Goal: Transaction & Acquisition: Purchase product/service

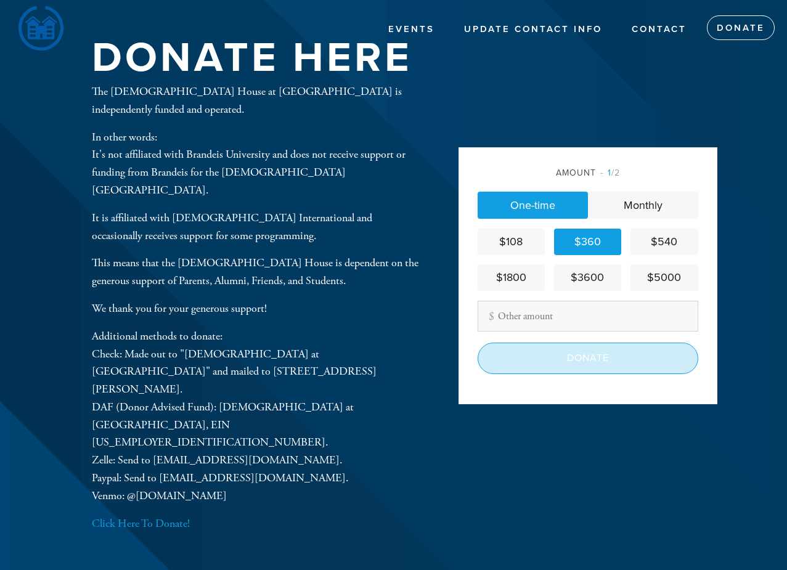
click at [578, 367] on input "Donate" at bounding box center [588, 358] width 221 height 31
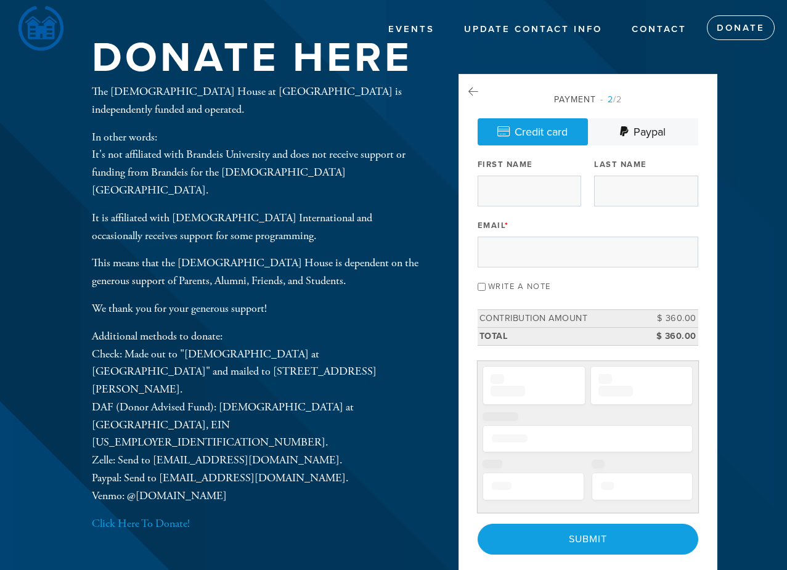
click at [547, 225] on div "Email *" at bounding box center [588, 241] width 221 height 51
click at [478, 206] on div at bounding box center [478, 206] width 0 height 0
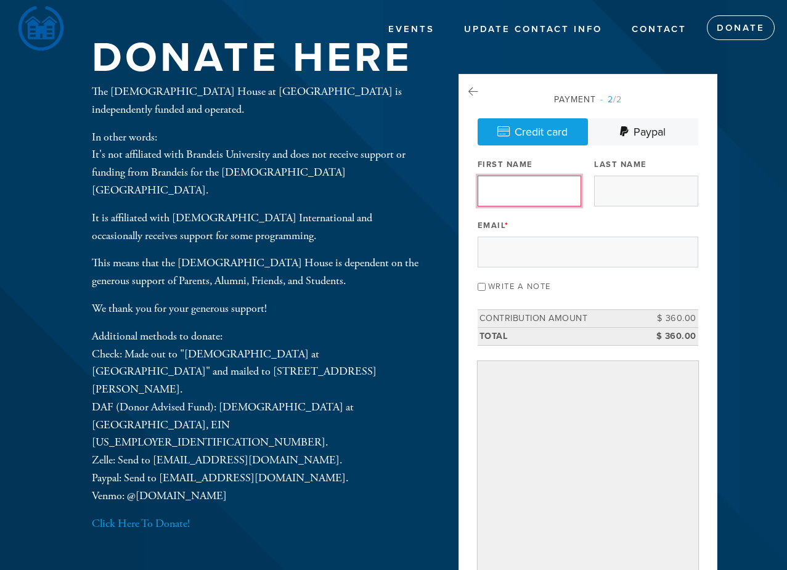
type input "[PERSON_NAME]"
type input "Greenberg"
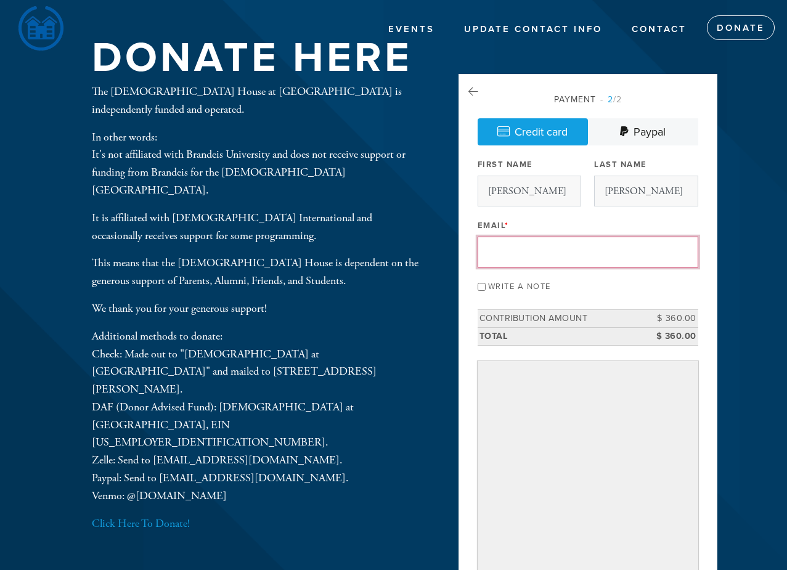
type input "dsg1716@yahoo.com"
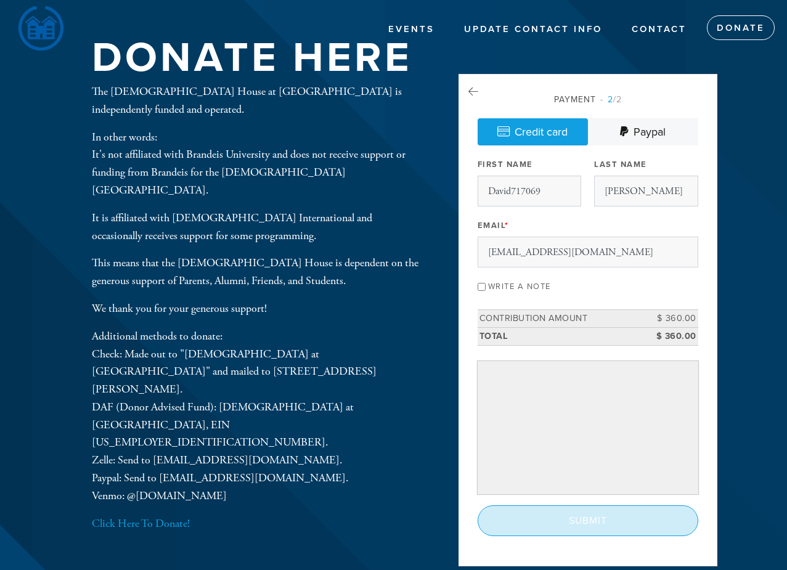
click at [617, 520] on input "Submit" at bounding box center [588, 520] width 221 height 31
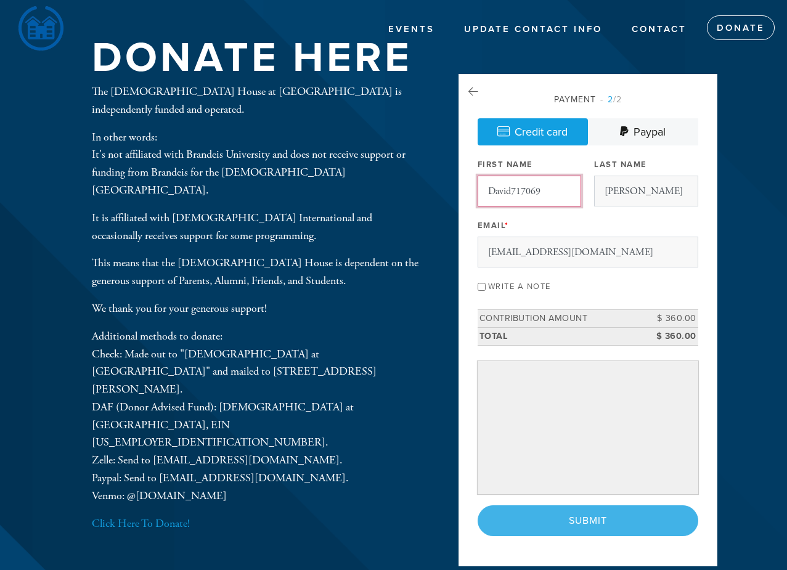
click at [535, 189] on input "David717069" at bounding box center [530, 191] width 104 height 31
click at [545, 189] on input "David717069" at bounding box center [530, 191] width 104 height 31
type input "David"
click at [666, 146] on div "Payment 2 /2 Credit card Paypal Payment Processor Pay Later Chabad at Brandeis …" at bounding box center [588, 314] width 221 height 443
click at [587, 519] on div "< Previous Page Submit" at bounding box center [588, 520] width 221 height 31
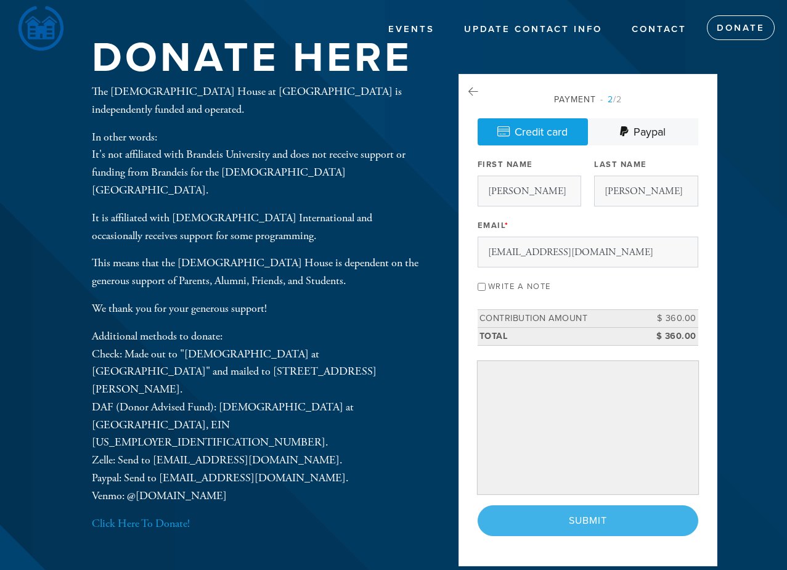
click at [587, 519] on div "< Previous Page Submit" at bounding box center [588, 520] width 221 height 31
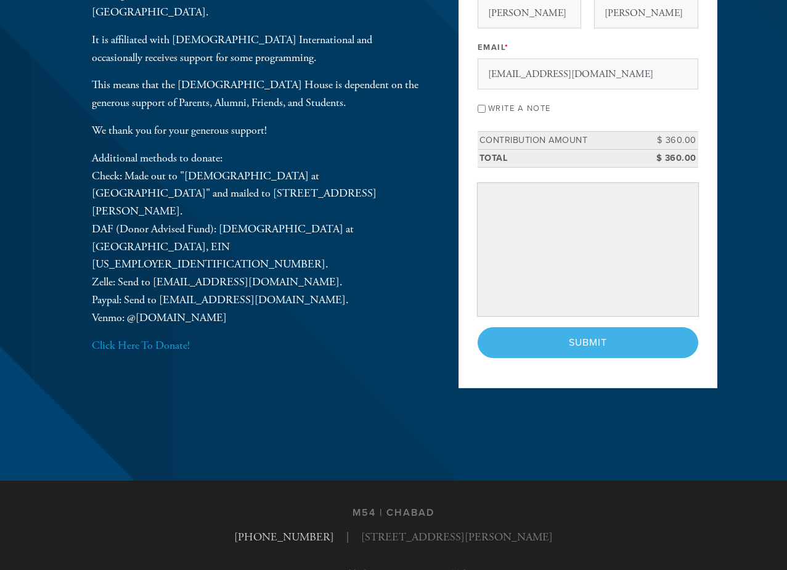
scroll to position [31, 0]
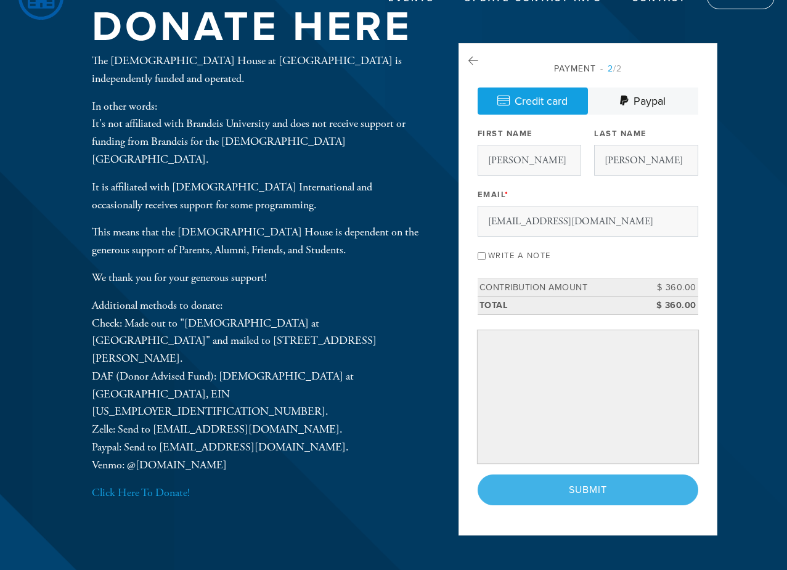
click at [70, 150] on div "Donate Here The Chabad House at Brandeis is independently funded and operated. …" at bounding box center [255, 254] width 388 height 422
click at [724, 76] on aside "Payment 2 /2 Credit card Paypal Payment Processor Pay Later Chabad at Brandeis …" at bounding box center [587, 298] width 277 height 511
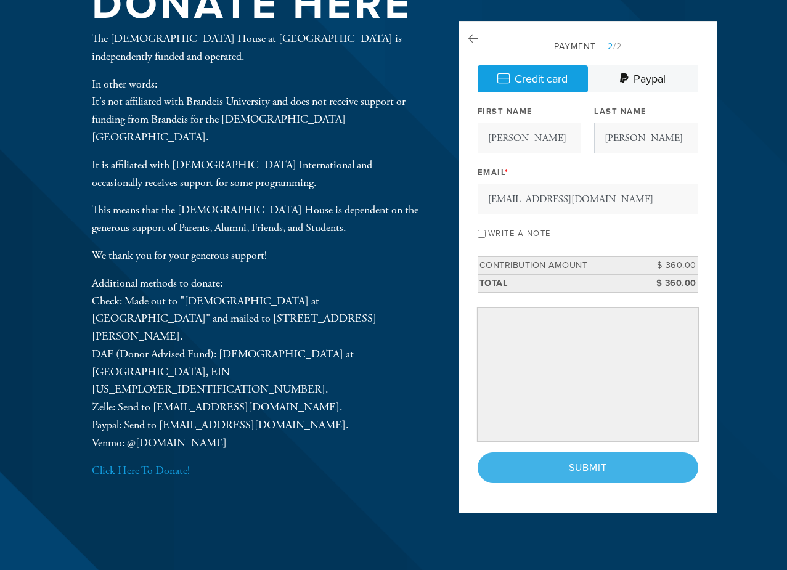
scroll to position [54, 0]
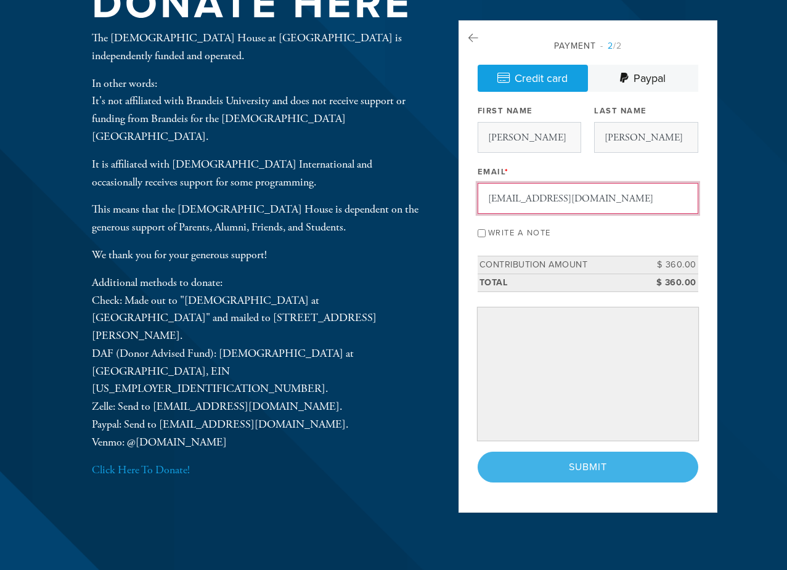
click at [580, 197] on input "dsg1716@yahoo.com" at bounding box center [588, 198] width 221 height 31
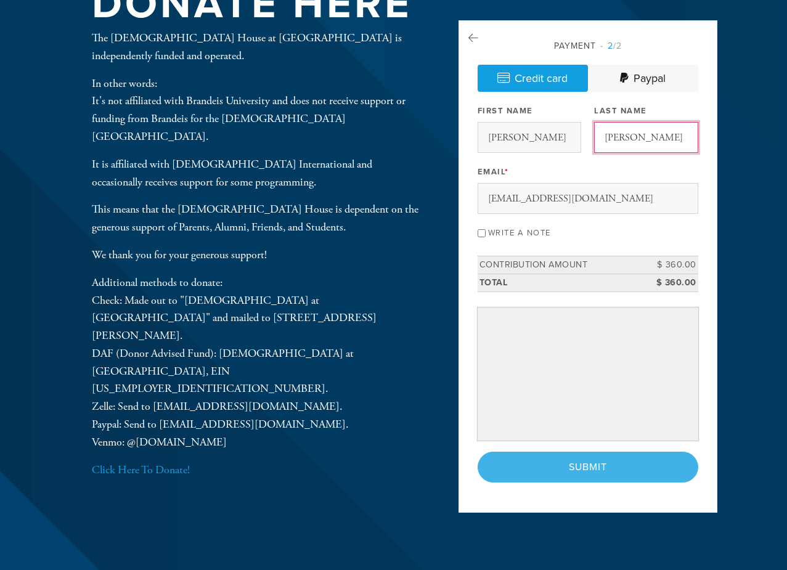
click at [647, 145] on input "Greenberg" at bounding box center [646, 137] width 104 height 31
click at [545, 139] on input "David" at bounding box center [530, 137] width 104 height 31
click at [662, 249] on div "Payment 2 /2 Credit card Paypal Payment Processor Pay Later Chabad at Brandeis …" at bounding box center [588, 260] width 221 height 443
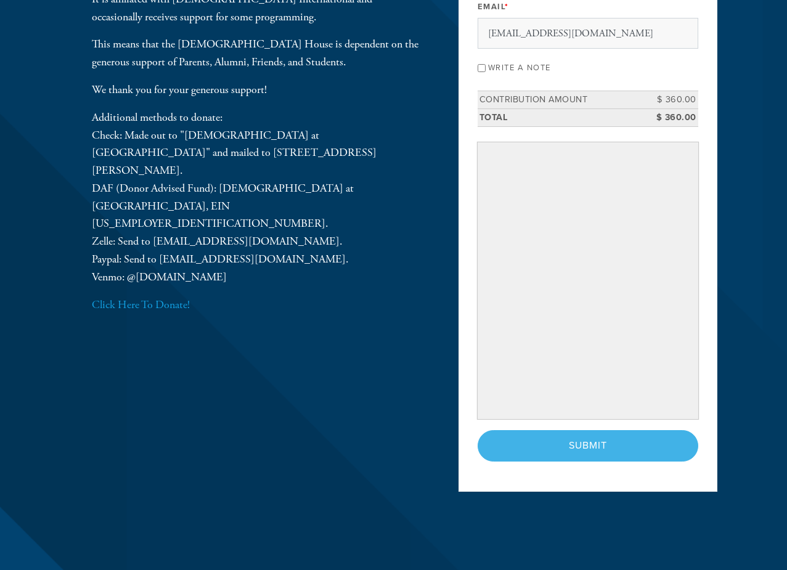
scroll to position [234, 0]
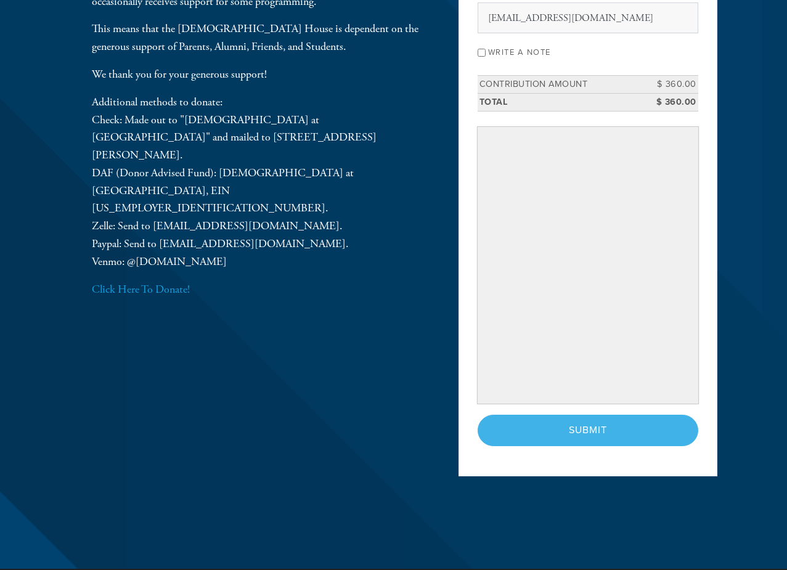
click at [472, 502] on div "Donate Here The Chabad House at Brandeis is independently funded and operated. …" at bounding box center [393, 167] width 665 height 803
click at [667, 408] on div "Payment 2 /2 Credit card Paypal Payment Processor Pay Later Chabad at Brandeis …" at bounding box center [588, 152] width 221 height 587
click at [596, 433] on div "< Previous Page Submit" at bounding box center [588, 430] width 221 height 31
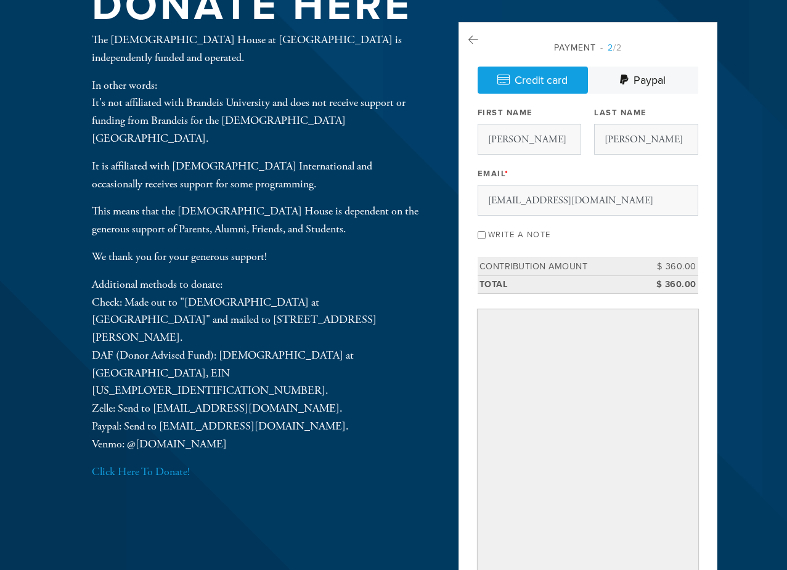
scroll to position [0, 0]
